Goal: Task Accomplishment & Management: Use online tool/utility

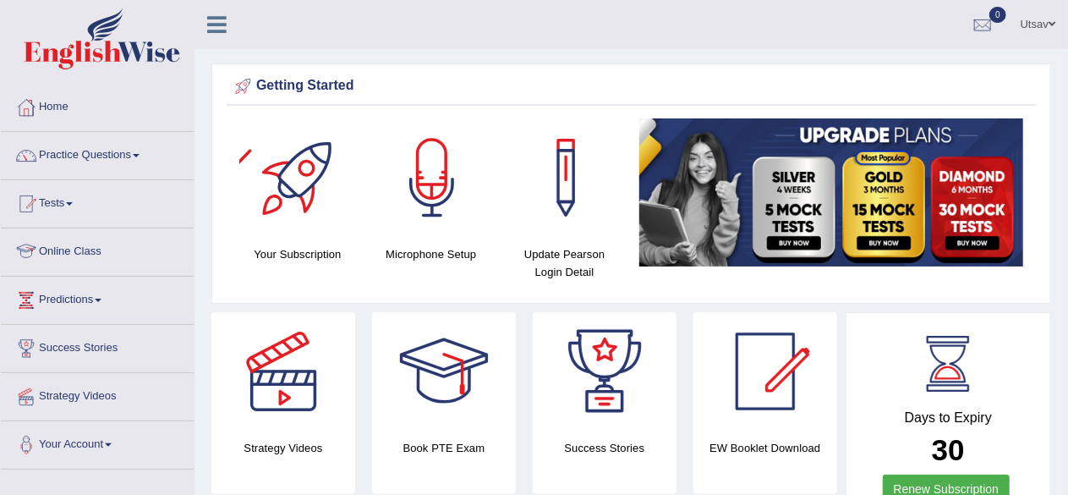
click at [85, 249] on link "Online Class" at bounding box center [97, 249] width 193 height 42
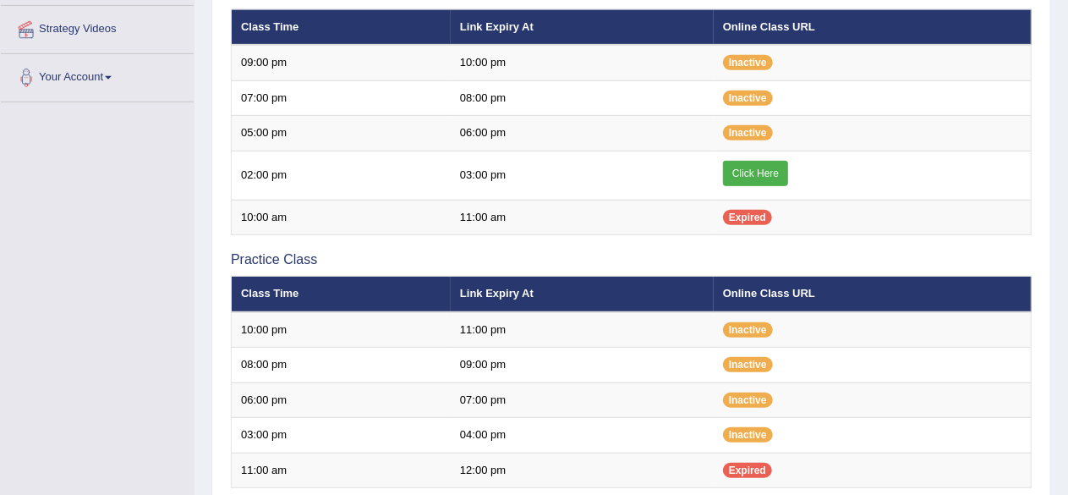
scroll to position [364, 0]
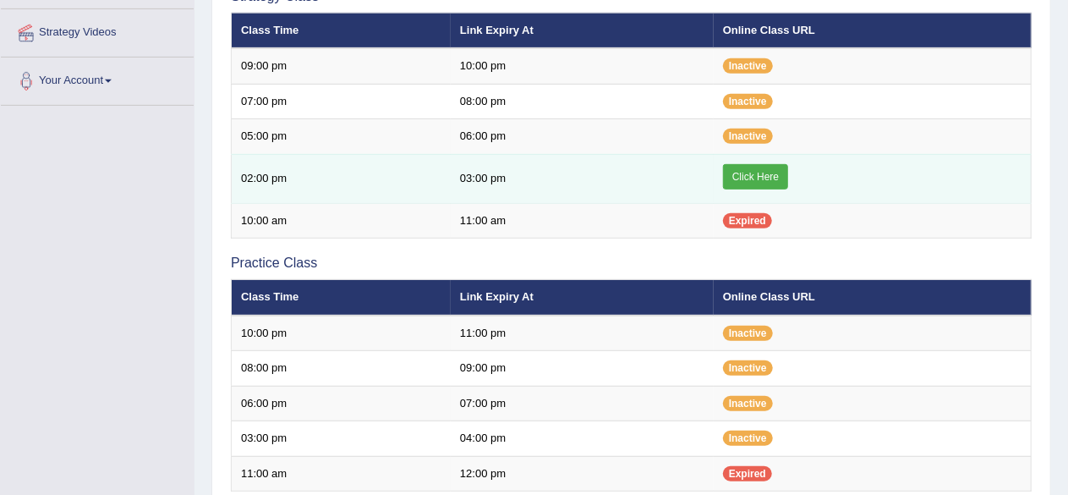
click at [757, 170] on link "Click Here" at bounding box center [755, 176] width 65 height 25
